Goal: Find specific page/section: Find specific page/section

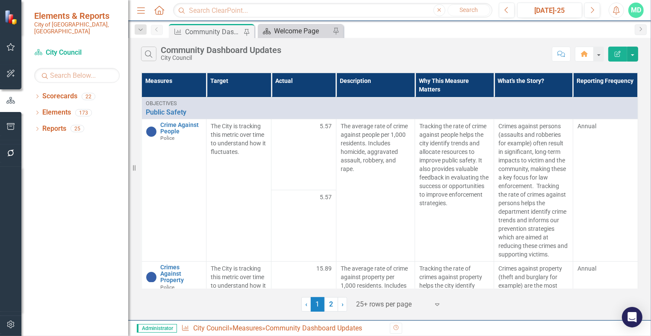
click at [296, 29] on div "Welcome Page" at bounding box center [302, 31] width 56 height 11
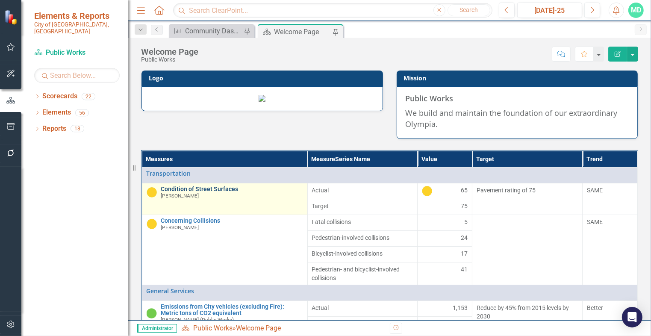
click at [195, 192] on link "Condition of Street Surfaces" at bounding box center [232, 189] width 142 height 6
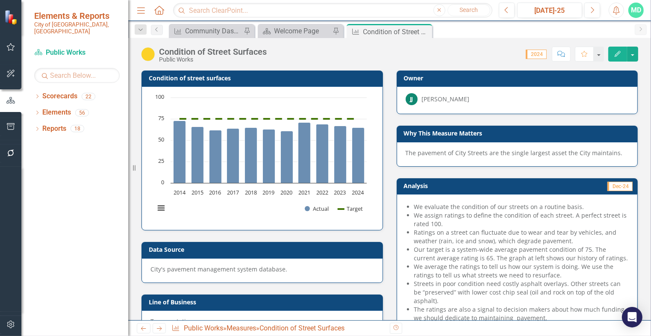
drag, startPoint x: 425, startPoint y: 28, endPoint x: 399, endPoint y: 32, distance: 26.4
click at [0, 0] on icon "Close" at bounding box center [0, 0] width 0 height 0
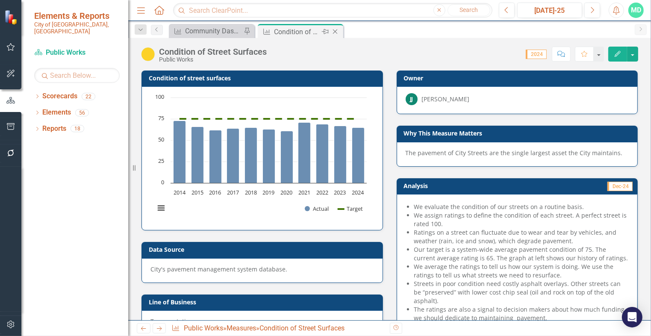
click at [306, 31] on div "Condition of Street Surfaces" at bounding box center [297, 32] width 46 height 11
click at [38, 110] on div "Dropdown" at bounding box center [37, 113] width 6 height 7
click at [56, 140] on link "Measure Measures" at bounding box center [68, 145] width 42 height 10
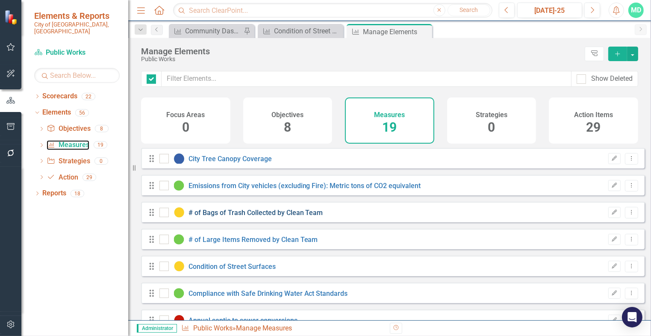
checkbox input "false"
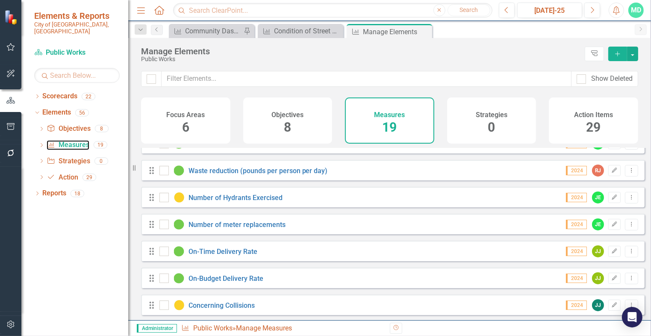
scroll to position [238, 0]
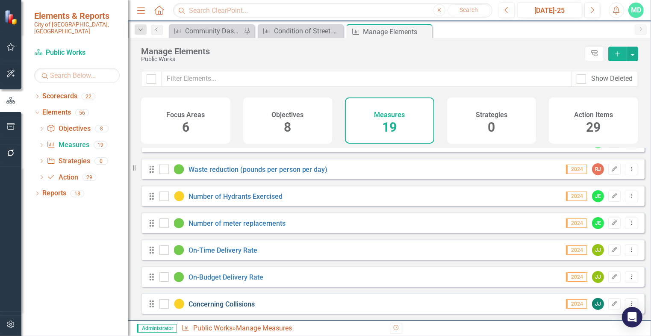
click at [220, 304] on link "Concerning Collisions" at bounding box center [222, 304] width 66 height 8
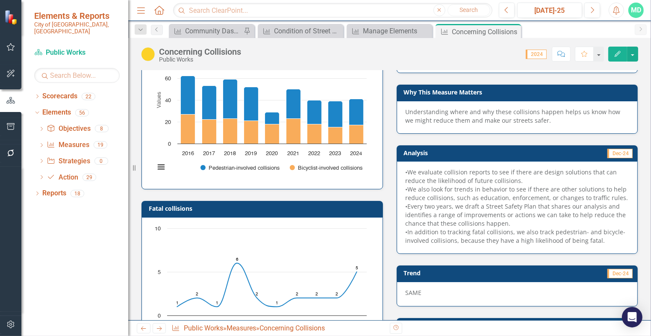
scroll to position [43, 0]
